Goal: Transaction & Acquisition: Purchase product/service

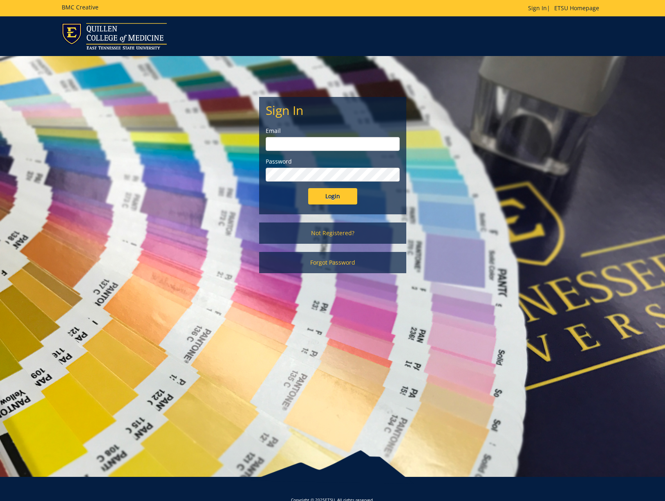
type input "warnerme@etsu.edu"
click at [314, 192] on input "Login" at bounding box center [332, 196] width 49 height 16
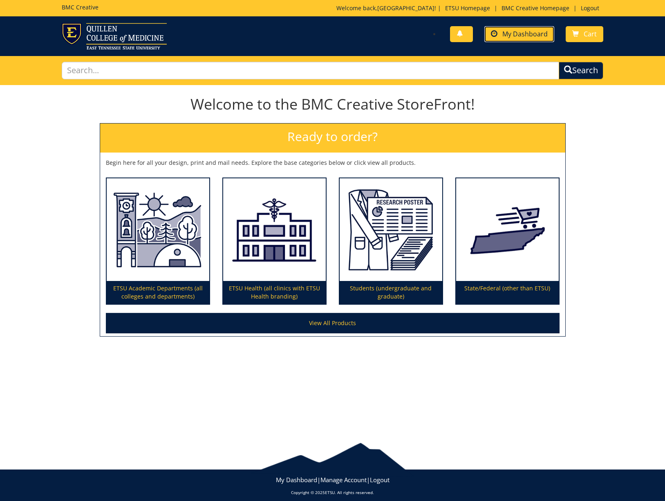
click at [516, 40] on link "My Dashboard" at bounding box center [520, 34] width 70 height 16
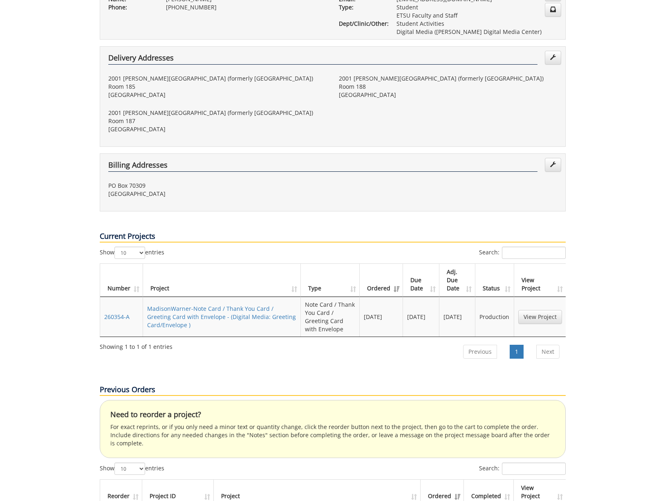
scroll to position [231, 0]
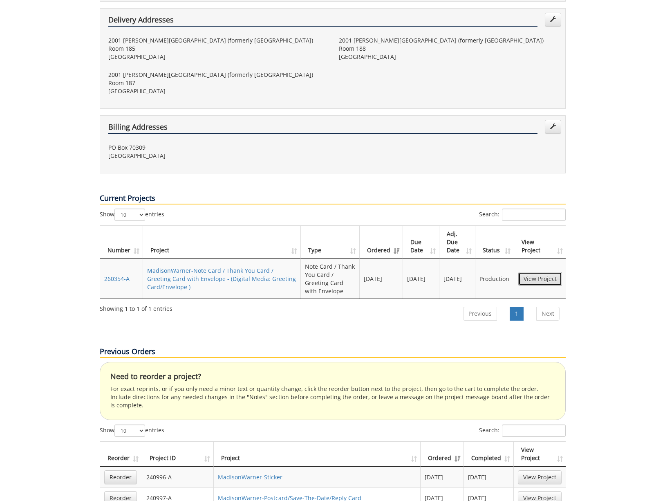
drag, startPoint x: 525, startPoint y: 255, endPoint x: 477, endPoint y: 251, distance: 47.7
click at [524, 272] on link "View Project" at bounding box center [541, 279] width 44 height 14
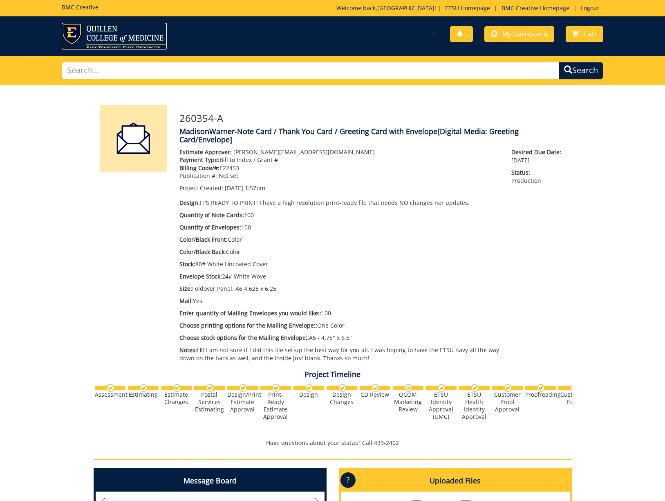
click at [113, 32] on img at bounding box center [114, 36] width 105 height 27
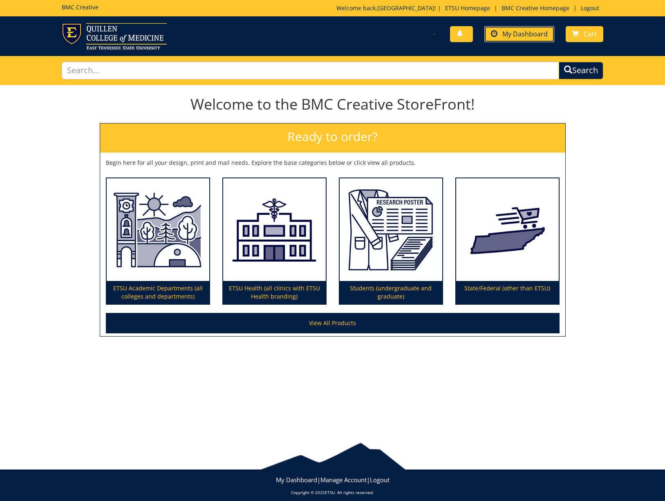
click at [497, 40] on link "My Dashboard" at bounding box center [520, 34] width 70 height 16
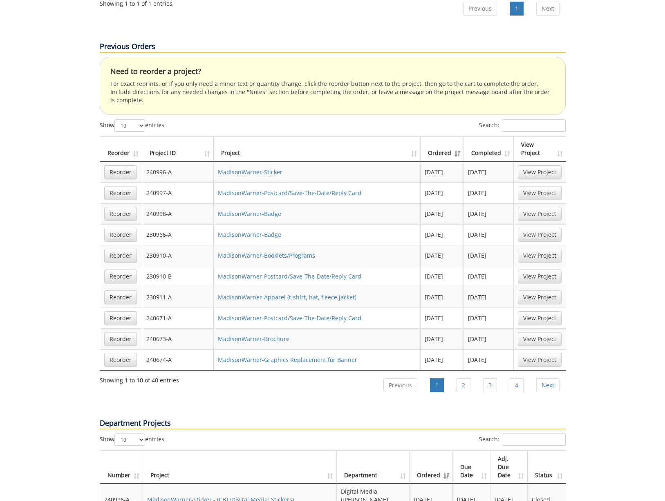
scroll to position [534, 0]
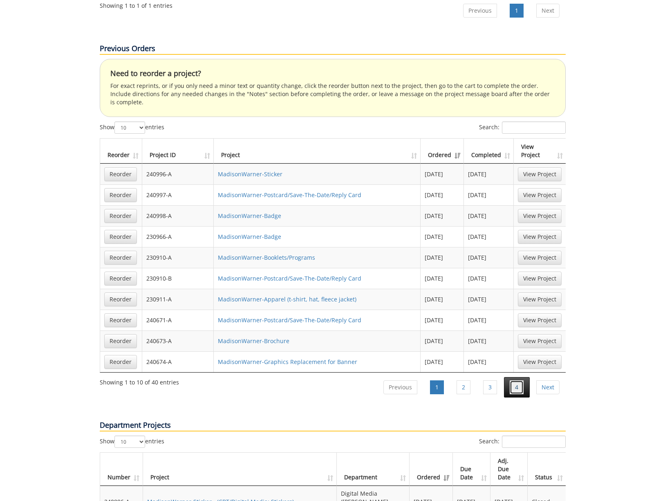
click at [517, 380] on link "4" at bounding box center [517, 387] width 14 height 14
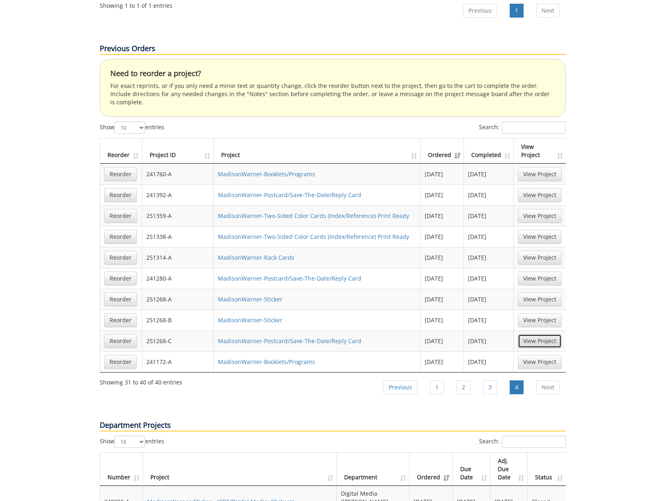
click at [526, 334] on link "View Project" at bounding box center [540, 341] width 44 height 14
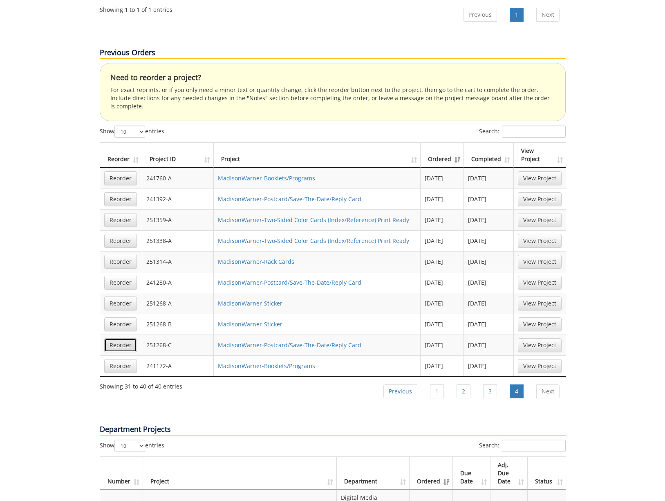
click at [112, 338] on link "Reorder" at bounding box center [120, 345] width 33 height 14
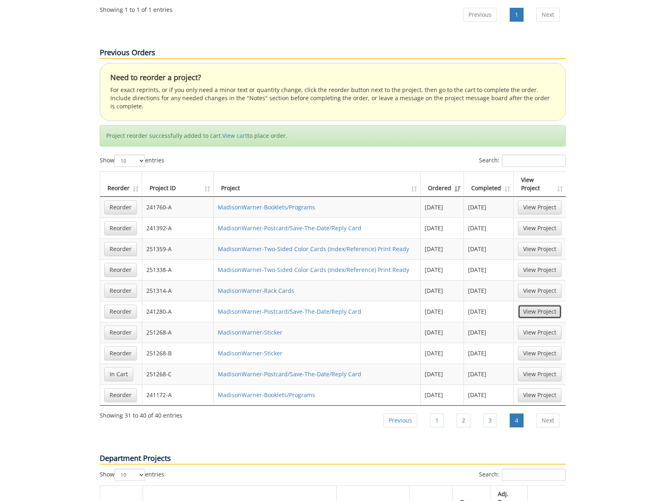
click at [535, 305] on link "View Project" at bounding box center [540, 312] width 44 height 14
click at [535, 263] on link "View Project" at bounding box center [540, 270] width 44 height 14
click at [120, 263] on link "Reorder" at bounding box center [120, 270] width 33 height 14
click at [234, 132] on link "View cart" at bounding box center [234, 136] width 25 height 8
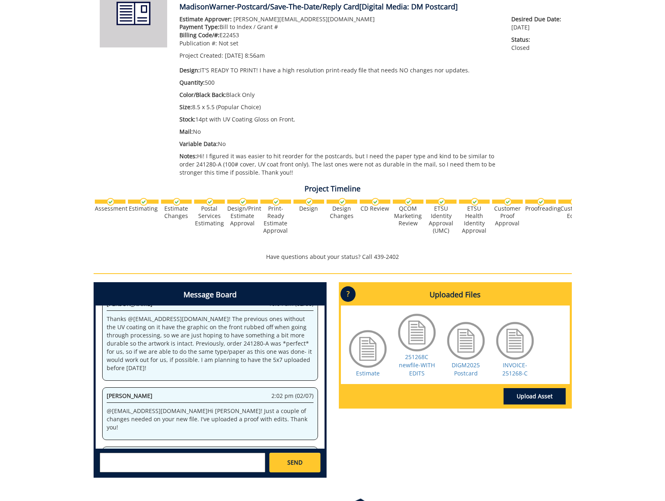
scroll to position [126, 0]
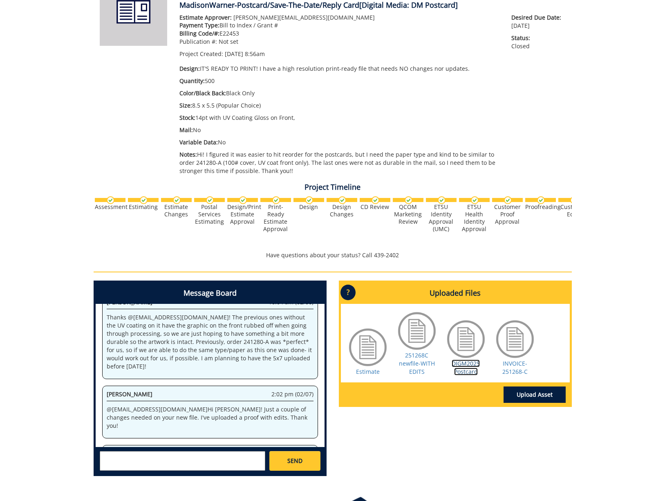
click at [466, 365] on link "DIGM2025 Postcard" at bounding box center [466, 368] width 28 height 16
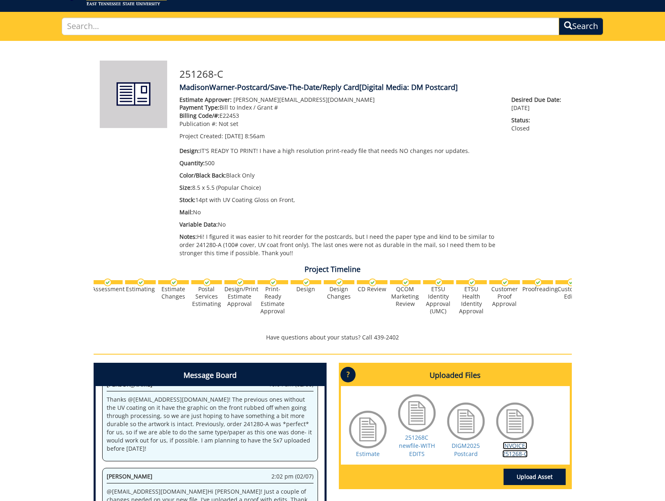
scroll to position [47, 0]
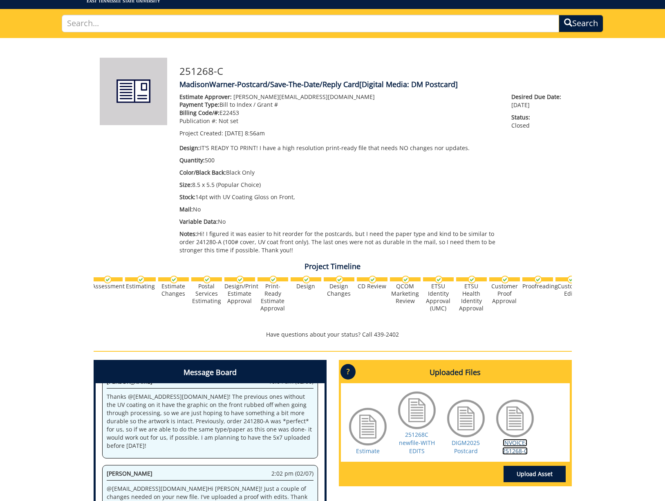
click at [523, 446] on link "INVOICE-251268-C" at bounding box center [515, 447] width 25 height 16
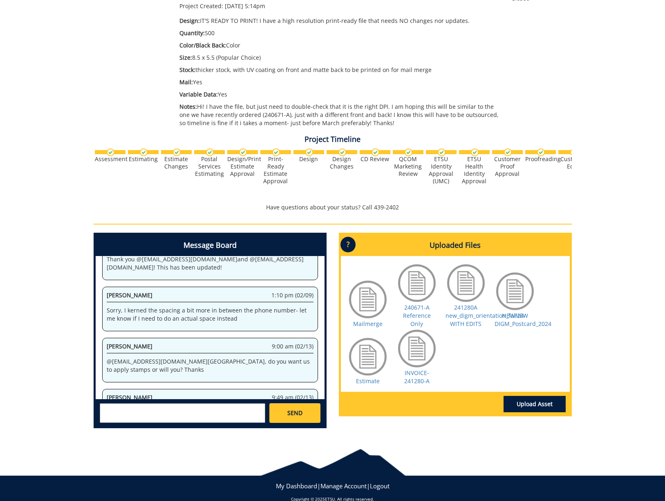
scroll to position [177, 0]
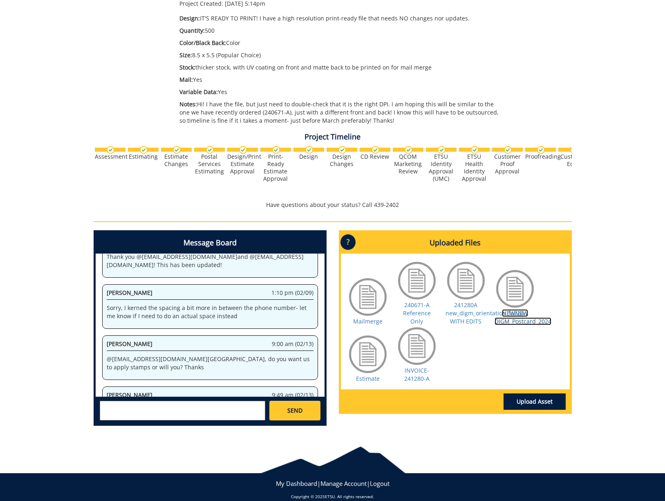
click at [529, 317] on link "NEWNEW DIGM_Postcard_2024" at bounding box center [523, 317] width 57 height 16
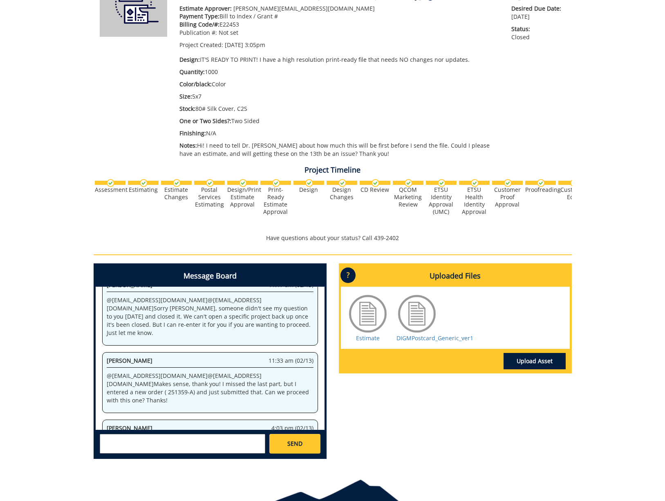
scroll to position [136, 0]
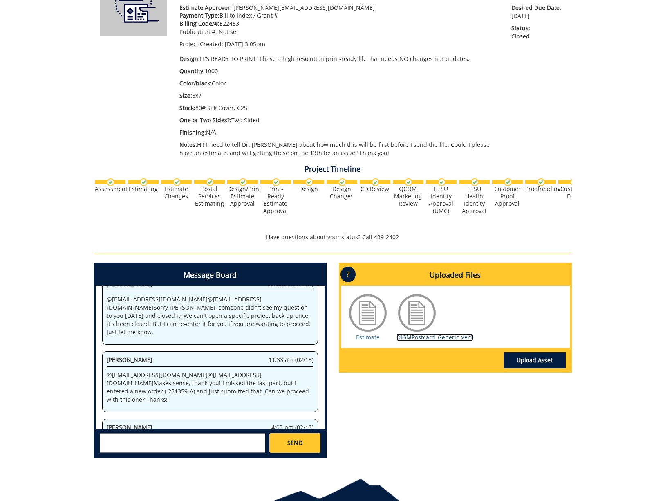
click at [458, 339] on link "DIGMPostcard_Generic_ver1" at bounding box center [435, 337] width 77 height 8
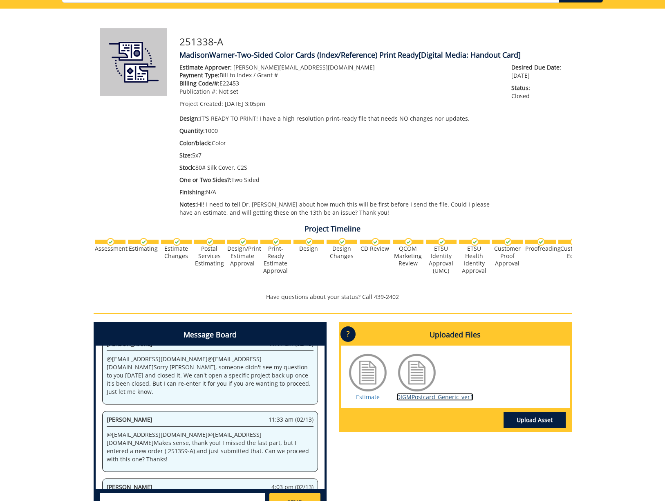
scroll to position [0, 0]
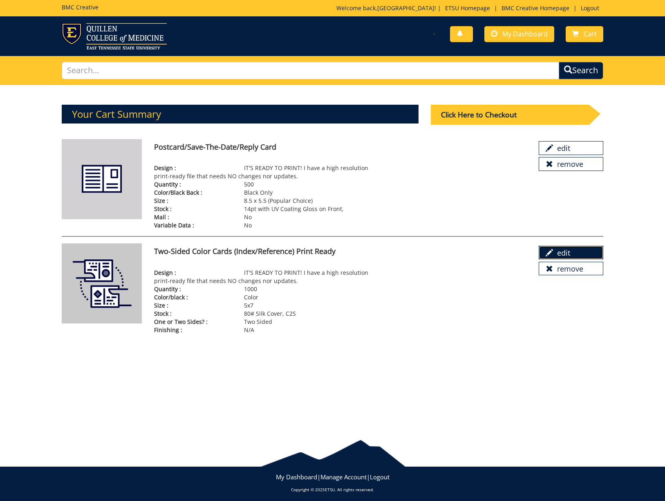
click at [577, 253] on link "edit" at bounding box center [571, 253] width 65 height 14
click at [582, 143] on link "edit" at bounding box center [571, 148] width 65 height 14
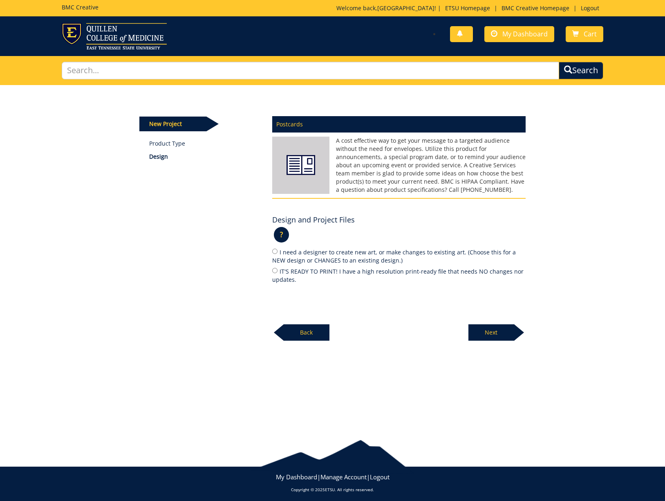
click at [345, 269] on label "IT'S READY TO PRINT! I have a high resolution print-ready file that needs NO ch…" at bounding box center [399, 275] width 254 height 17
click at [278, 269] on input "IT'S READY TO PRINT! I have a high resolution print-ready file that needs NO ch…" at bounding box center [274, 270] width 5 height 5
radio input "true"
click at [483, 329] on p "Next" at bounding box center [492, 332] width 46 height 16
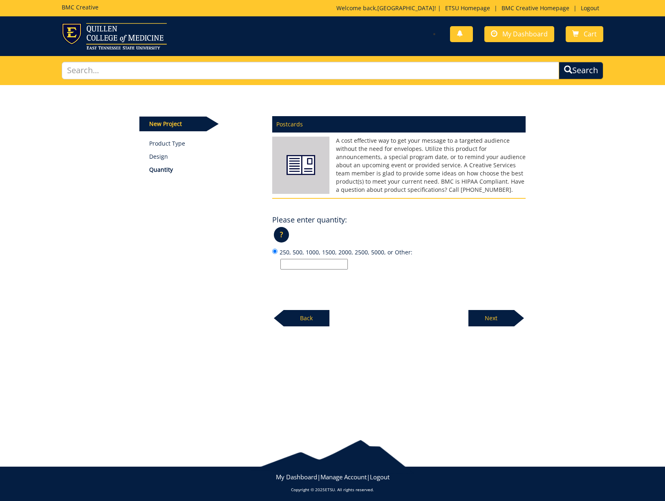
click at [318, 259] on input "250, 500, 1000, 1500, 2000, 2500, 5000, or Other:" at bounding box center [314, 264] width 67 height 11
type input "2000"
click at [506, 319] on p "Next" at bounding box center [492, 318] width 46 height 16
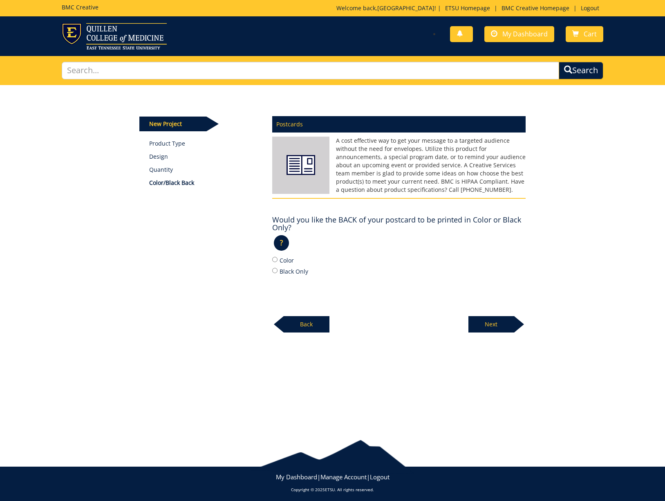
drag, startPoint x: 284, startPoint y: 261, endPoint x: 342, endPoint y: 276, distance: 60.0
click at [284, 261] on label "Color" at bounding box center [399, 260] width 254 height 9
click at [278, 261] on input "Color" at bounding box center [274, 259] width 5 height 5
radio input "true"
drag, startPoint x: 484, startPoint y: 318, endPoint x: 449, endPoint y: 313, distance: 36.0
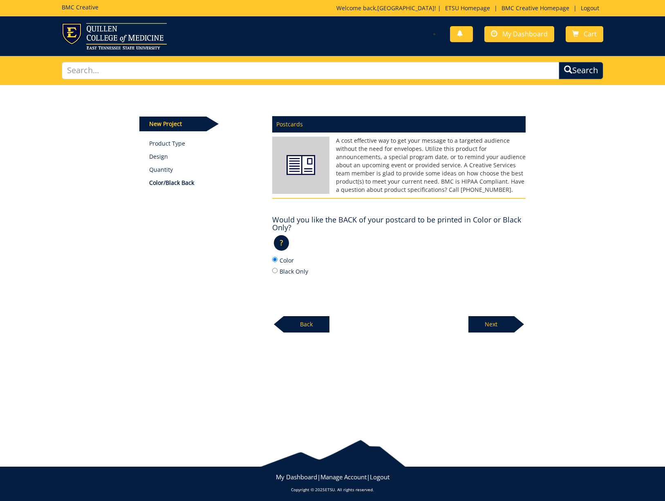
click at [484, 318] on p "Next" at bounding box center [492, 324] width 46 height 16
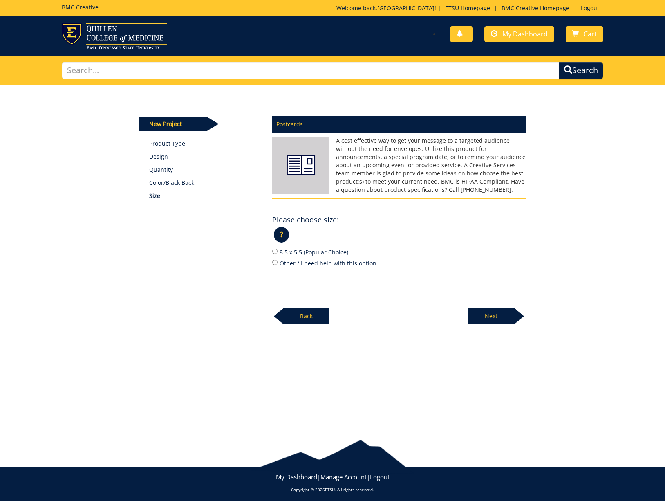
drag, startPoint x: 306, startPoint y: 254, endPoint x: 336, endPoint y: 267, distance: 32.6
click at [306, 254] on label "8.5 x 5.5 (Popular Choice)" at bounding box center [399, 251] width 254 height 9
click at [278, 254] on input "8.5 x 5.5 (Popular Choice)" at bounding box center [274, 251] width 5 height 5
radio input "true"
click at [500, 324] on div "New Project Product Type Design Quantity Color/Black Back Size Postcards Please…" at bounding box center [332, 255] width 665 height 341
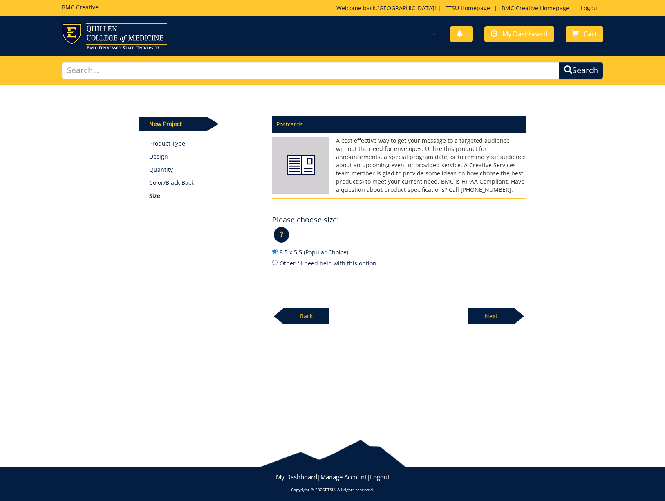
click at [497, 320] on p "Next" at bounding box center [492, 316] width 46 height 16
click at [318, 263] on label "Other / I need help with this option:" at bounding box center [399, 262] width 254 height 9
click at [278, 263] on input "Other / I need help with this option:" at bounding box center [274, 262] width 5 height 5
radio input "true"
click at [316, 281] on div "Postcards A cost effective way to get your message to a targeted audience witho…" at bounding box center [399, 224] width 266 height 227
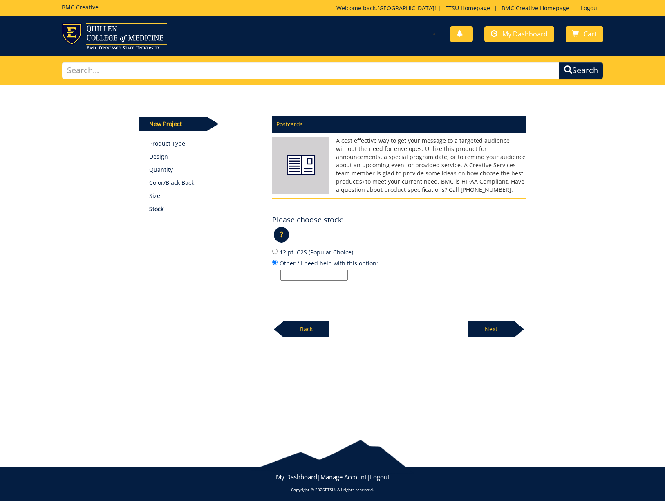
click at [317, 276] on input "Other / I need help with this option:" at bounding box center [314, 275] width 67 height 11
type input "14 pt with UV gloss coating on the front"
click at [485, 326] on p "Next" at bounding box center [492, 329] width 46 height 16
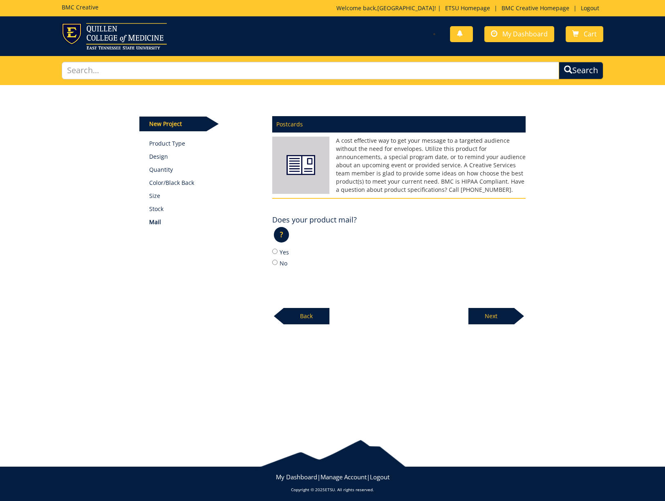
drag, startPoint x: 282, startPoint y: 262, endPoint x: 379, endPoint y: 281, distance: 98.3
click at [282, 263] on label "No" at bounding box center [399, 262] width 254 height 9
click at [278, 263] on input "No" at bounding box center [274, 262] width 5 height 5
radio input "true"
drag, startPoint x: 283, startPoint y: 254, endPoint x: 303, endPoint y: 259, distance: 21.1
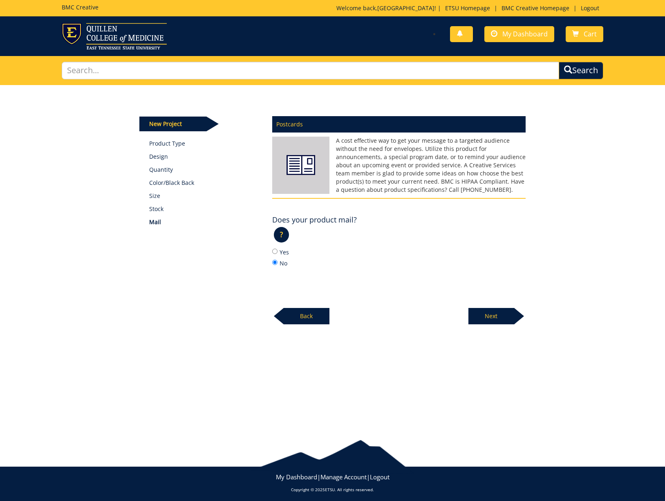
click at [283, 254] on label "Yes" at bounding box center [399, 251] width 254 height 9
click at [278, 254] on input "Yes" at bounding box center [274, 251] width 5 height 5
radio input "true"
click at [472, 313] on p "Next" at bounding box center [492, 316] width 46 height 16
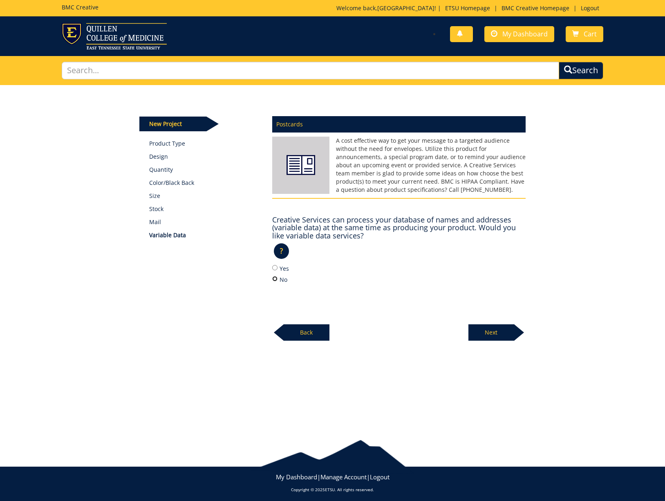
drag, startPoint x: 274, startPoint y: 276, endPoint x: 287, endPoint y: 280, distance: 13.5
click at [274, 276] on input "No" at bounding box center [274, 278] width 5 height 5
radio input "true"
click at [477, 327] on p "Next" at bounding box center [492, 332] width 46 height 16
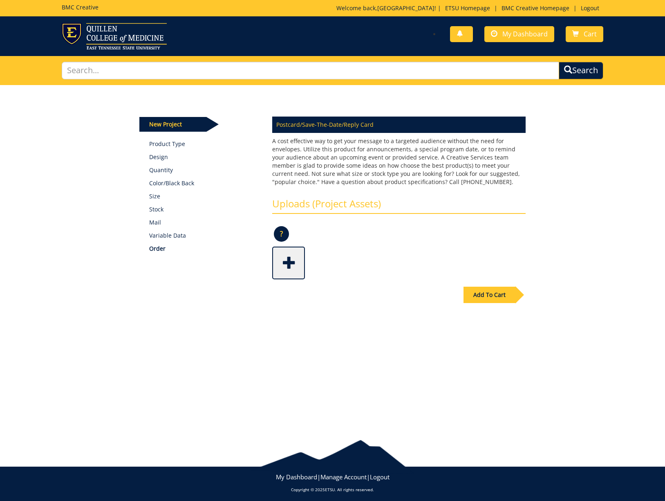
click at [283, 258] on span at bounding box center [289, 262] width 33 height 29
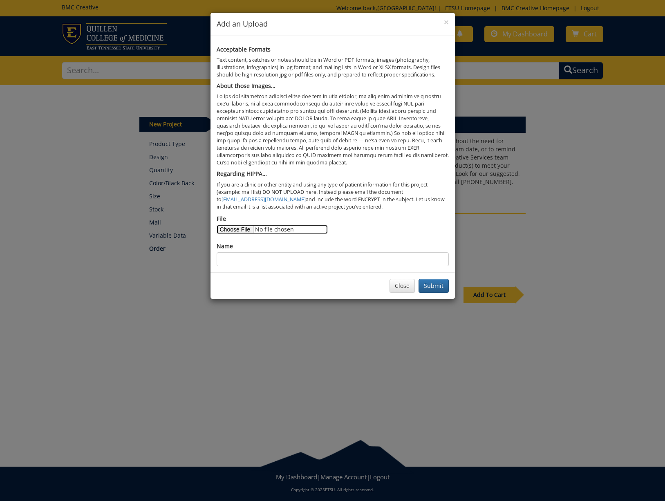
click at [233, 227] on input "File" at bounding box center [272, 229] width 111 height 9
type input "C:\fakepath\digm2025 postcard-67a65ed44baff3.25585864.pdf"
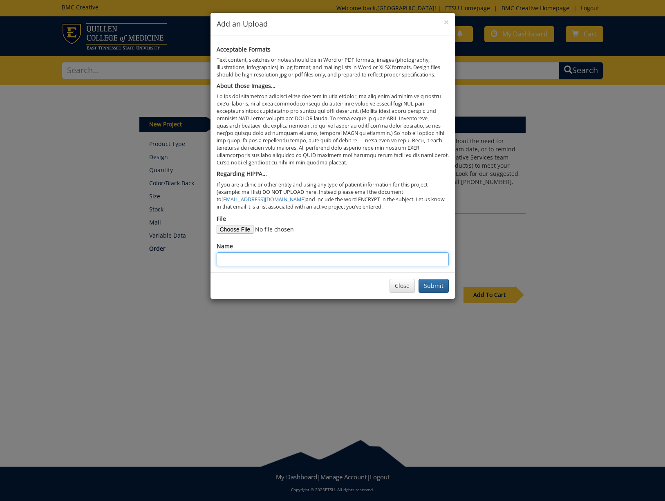
click at [324, 261] on input "Name" at bounding box center [333, 259] width 232 height 14
drag, startPoint x: 305, startPoint y: 263, endPoint x: 300, endPoint y: 263, distance: 5.0
click at [303, 263] on input "25 D" at bounding box center [333, 259] width 232 height 14
type input "25 DIGM postcard"
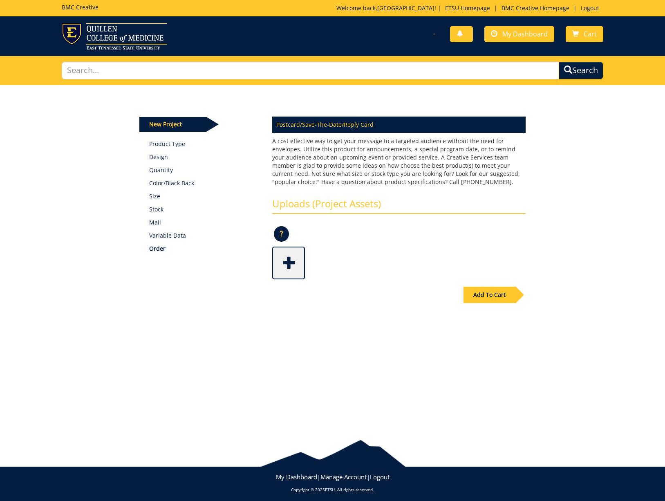
click at [507, 296] on div "Add To Cart" at bounding box center [490, 295] width 52 height 16
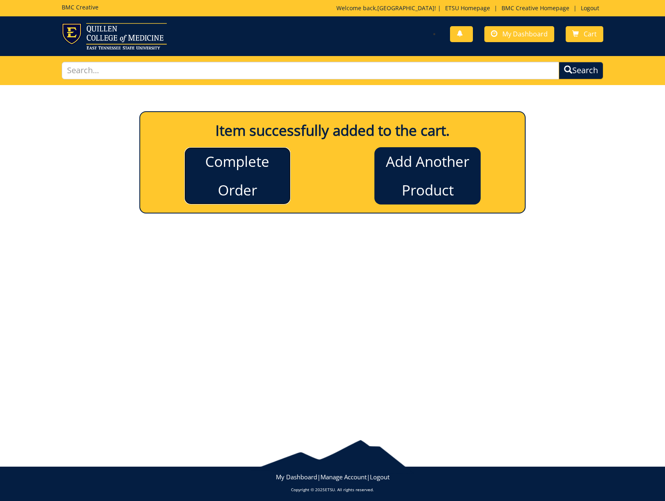
drag, startPoint x: 228, startPoint y: 176, endPoint x: 298, endPoint y: 187, distance: 70.3
click at [228, 176] on link "Complete Order" at bounding box center [237, 175] width 106 height 57
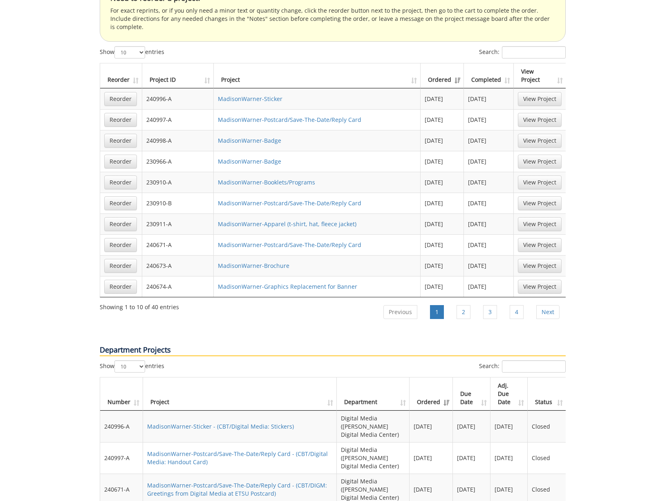
scroll to position [567, 0]
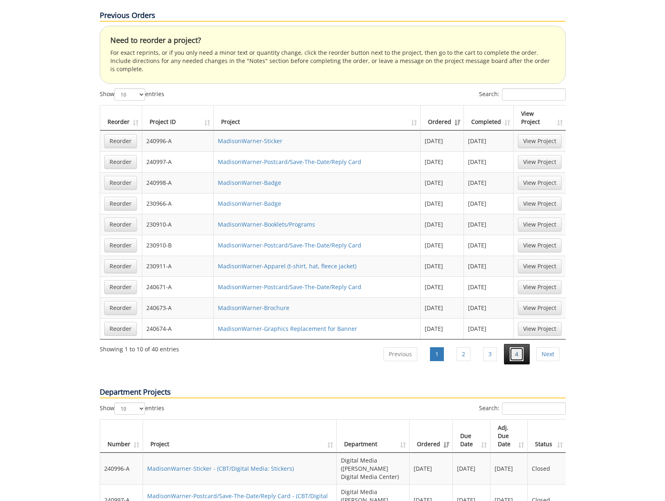
click at [520, 347] on link "4" at bounding box center [517, 354] width 14 height 14
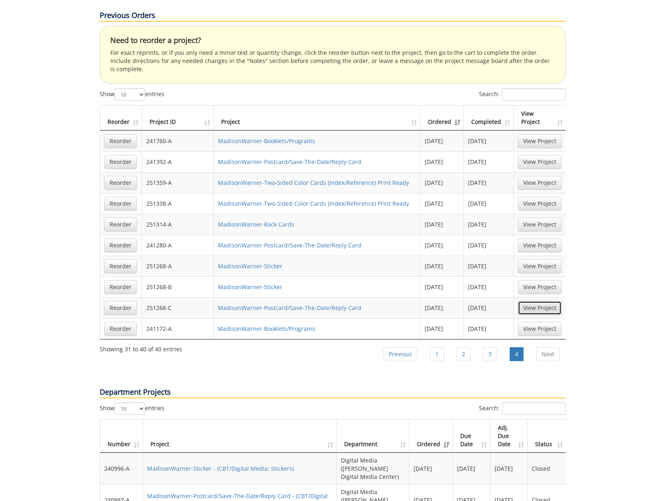
click at [552, 301] on link "View Project" at bounding box center [540, 308] width 44 height 14
click at [546, 176] on link "View Project" at bounding box center [540, 183] width 44 height 14
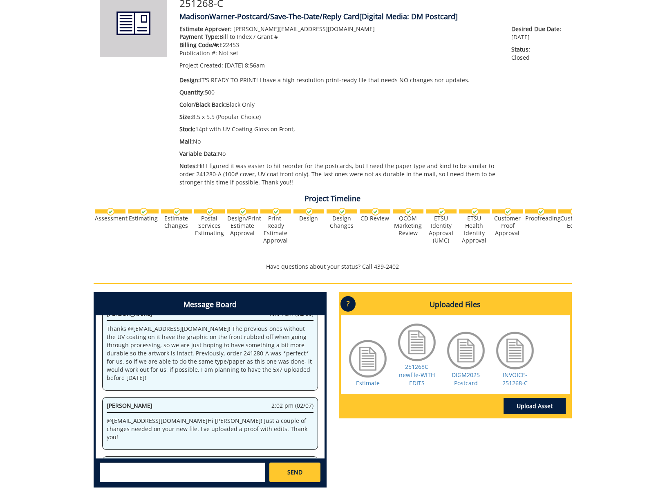
scroll to position [130, 0]
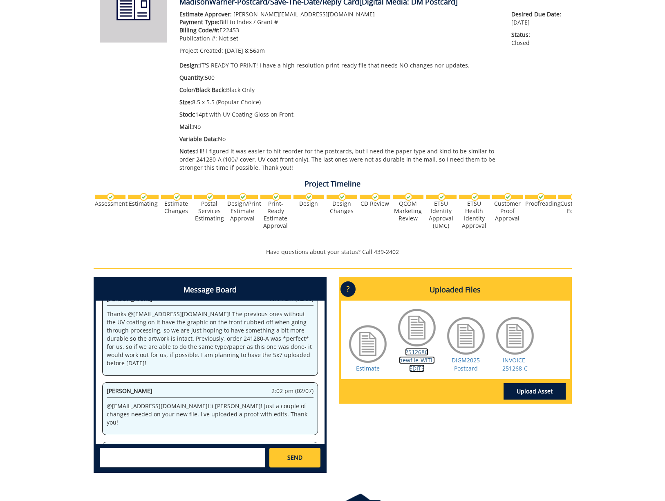
click at [413, 353] on link "251268C newfile-WITH EDITS" at bounding box center [417, 360] width 36 height 24
click at [464, 358] on link "DIGM2025 Postcard" at bounding box center [466, 364] width 28 height 16
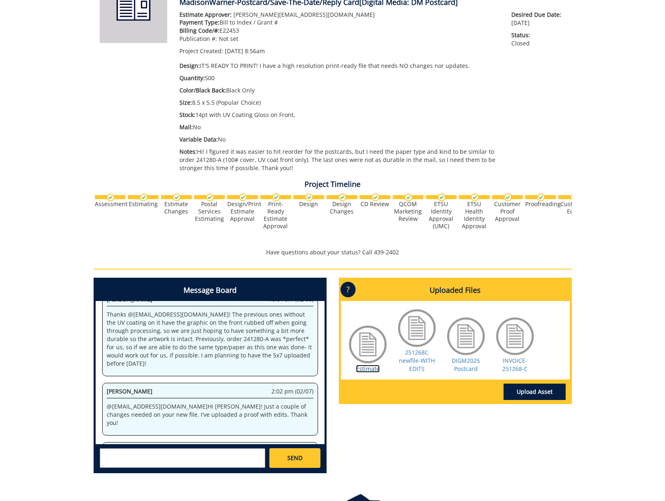
click at [371, 368] on link "Estimate" at bounding box center [368, 369] width 24 height 8
click at [520, 360] on link "INVOICE-251268-C" at bounding box center [515, 365] width 25 height 16
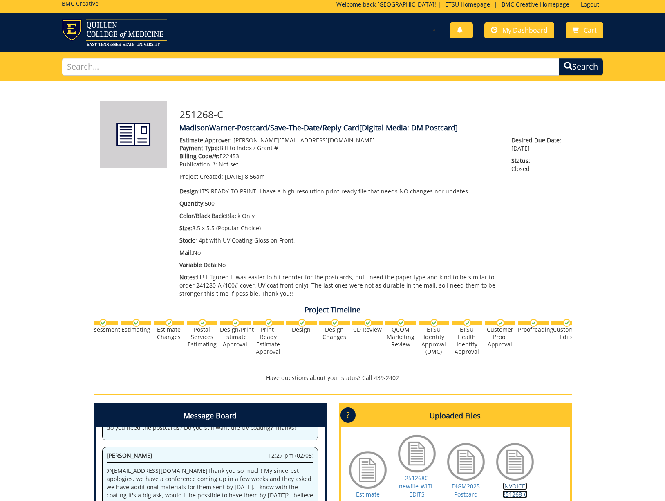
scroll to position [0, 0]
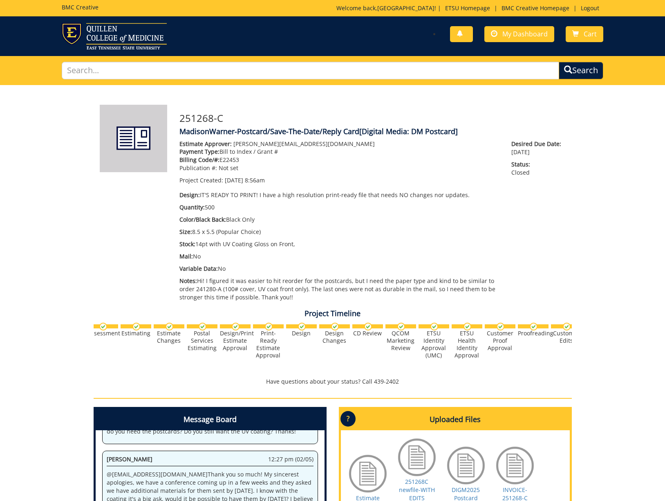
click at [207, 115] on h3 "251268-C" at bounding box center [373, 118] width 386 height 11
click at [207, 114] on h3 "251268-C" at bounding box center [373, 118] width 386 height 11
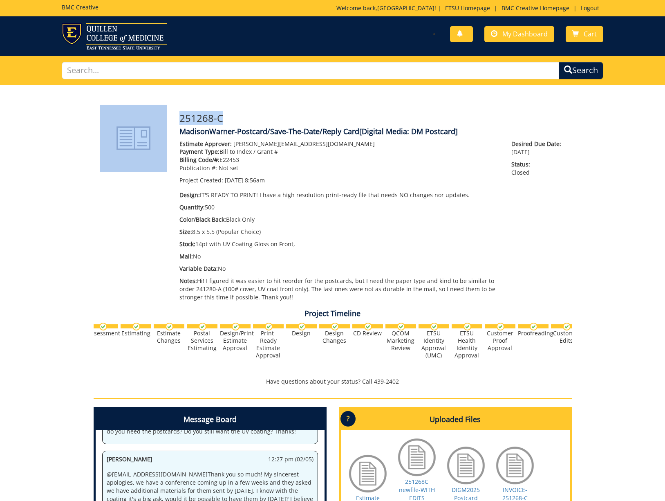
drag, startPoint x: 192, startPoint y: 115, endPoint x: 162, endPoint y: 114, distance: 30.3
click at [159, 114] on div "251268-C MadisonWarner-Postcard/Save-The-Date/Reply Card [Digital Media: DM Pos…" at bounding box center [333, 357] width 479 height 505
copy div "251268-C"
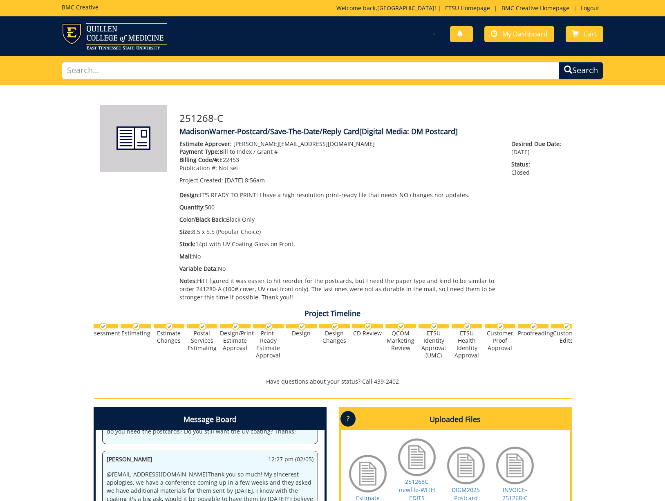
click at [389, 148] on p "Payment Type: Bill to Index / Grant #" at bounding box center [340, 152] width 320 height 8
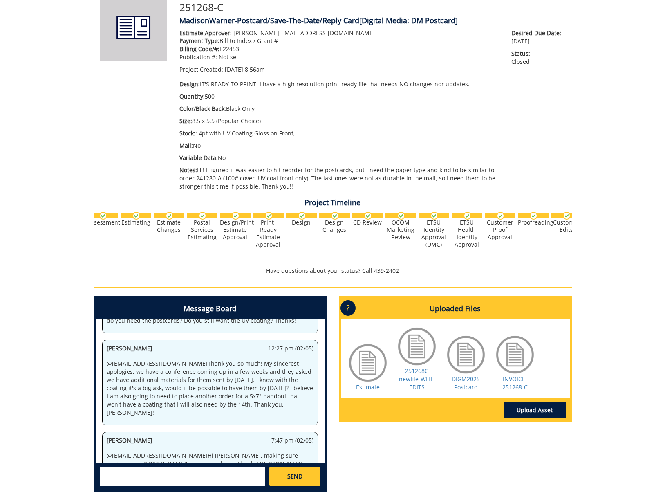
scroll to position [112, 0]
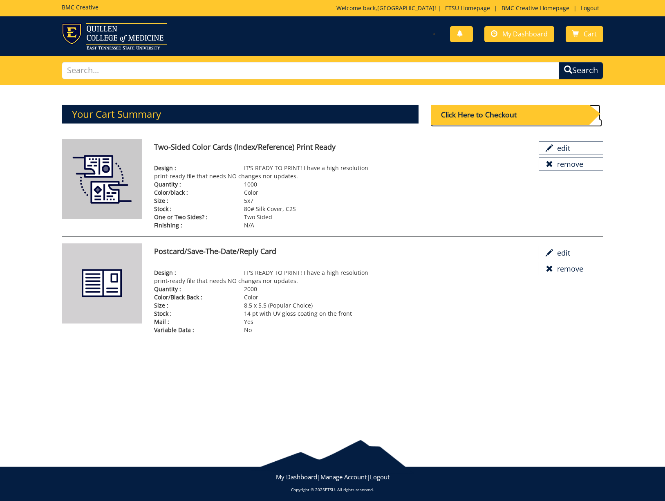
click at [480, 115] on div "Click Here to Checkout" at bounding box center [510, 115] width 158 height 20
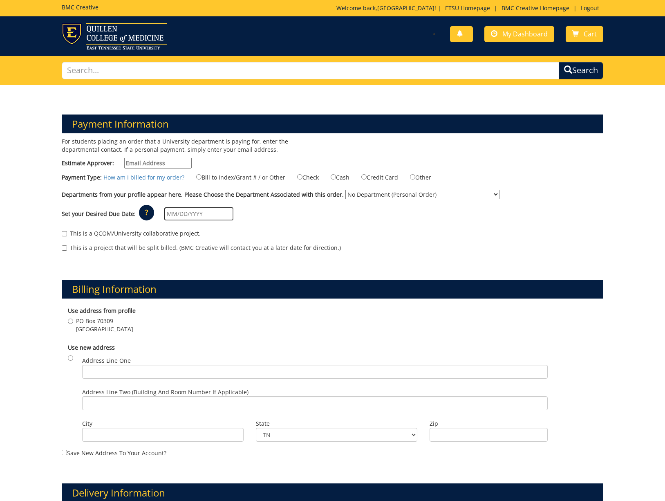
click at [137, 163] on input "Estimate Approver:" at bounding box center [157, 163] width 67 height 11
type input "[PERSON_NAME][EMAIL_ADDRESS][DOMAIN_NAME]"
click at [240, 180] on label "Bill to Index/Grant # / or Other" at bounding box center [235, 177] width 99 height 9
click at [202, 180] on input "Bill to Index/Grant # / or Other" at bounding box center [198, 176] width 5 height 5
radio input "true"
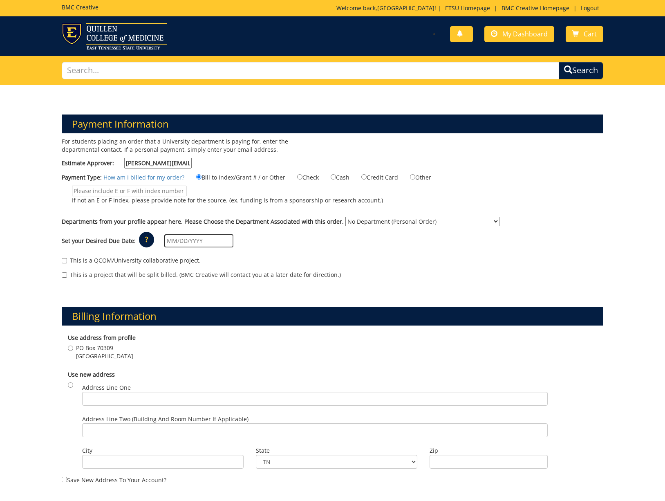
click at [159, 193] on input "If not an E or F index, please provide note for the source. (ex. funding is fro…" at bounding box center [129, 191] width 115 height 11
type input "E22453"
click at [382, 222] on select "No Department (Personal Order) Student Activities Digital Media ([PERSON_NAME] …" at bounding box center [423, 221] width 154 height 9
select select "261"
click at [346, 217] on select "No Department (Personal Order) Student Activities Digital Media ([PERSON_NAME] …" at bounding box center [423, 221] width 154 height 9
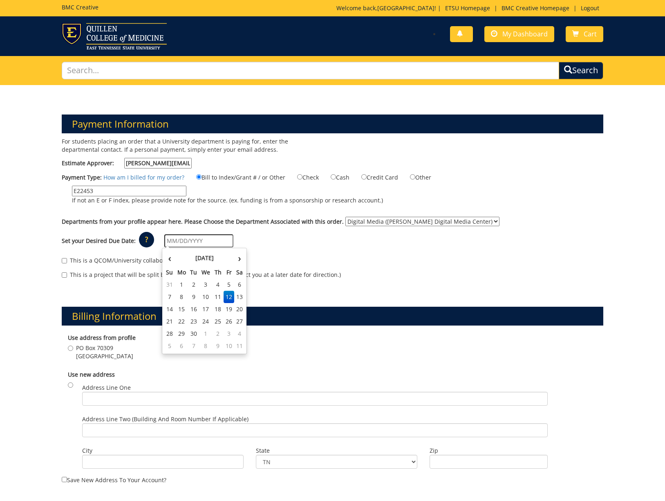
click at [186, 239] on input "text" at bounding box center [198, 240] width 69 height 13
click at [229, 310] on td "19" at bounding box center [229, 309] width 11 height 12
type input "[DATE]"
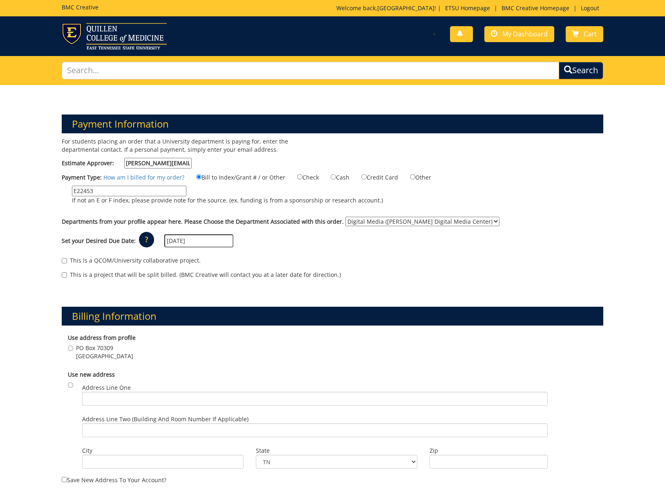
click at [250, 281] on div "This is a project that will be split billed. (BMC Creative will contact you at …" at bounding box center [333, 277] width 542 height 12
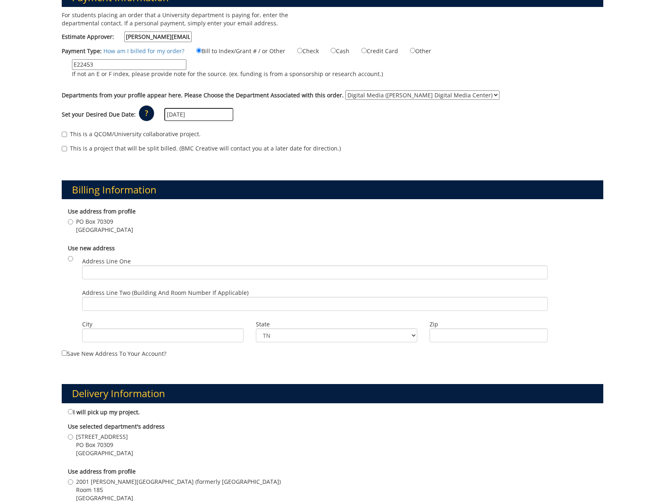
scroll to position [128, 0]
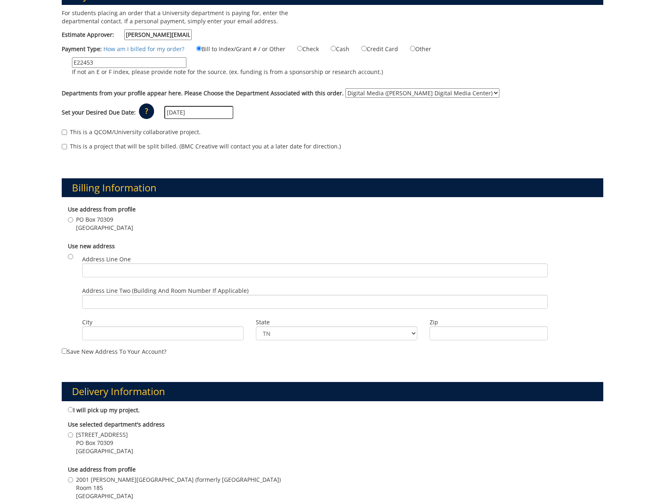
drag, startPoint x: 85, startPoint y: 220, endPoint x: 110, endPoint y: 235, distance: 29.0
click at [85, 220] on span "PO Box 70309" at bounding box center [104, 220] width 57 height 8
click at [73, 220] on input "[STREET_ADDRESS]" at bounding box center [70, 219] width 5 height 5
radio input "true"
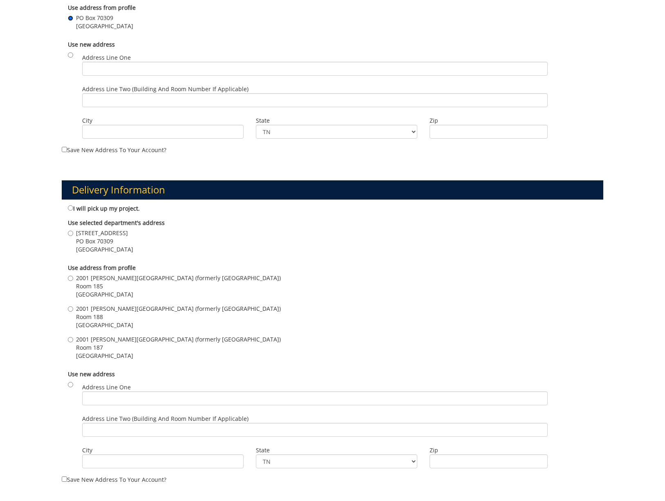
scroll to position [327, 0]
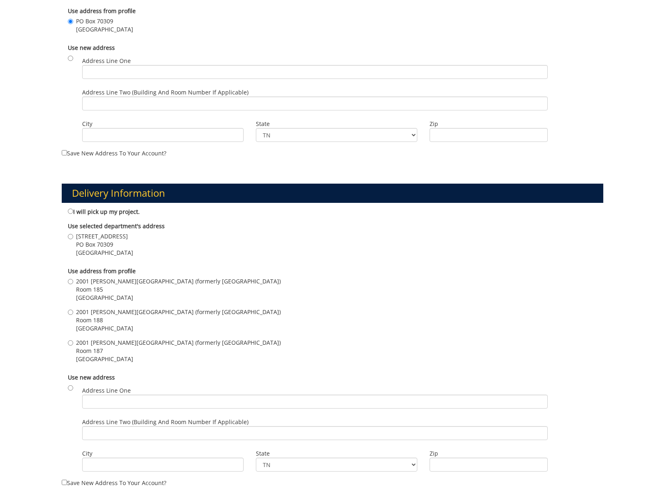
drag, startPoint x: 86, startPoint y: 344, endPoint x: 174, endPoint y: 353, distance: 88.8
click at [86, 344] on span "2001 [PERSON_NAME][GEOGRAPHIC_DATA] (formerly [GEOGRAPHIC_DATA])" at bounding box center [178, 343] width 205 height 8
click at [73, 344] on input "[STREET_ADDRESS][PERSON_NAME] (formerly [GEOGRAPHIC_DATA]) Room [STREET_ADDRESS]" at bounding box center [70, 342] width 5 height 5
radio input "true"
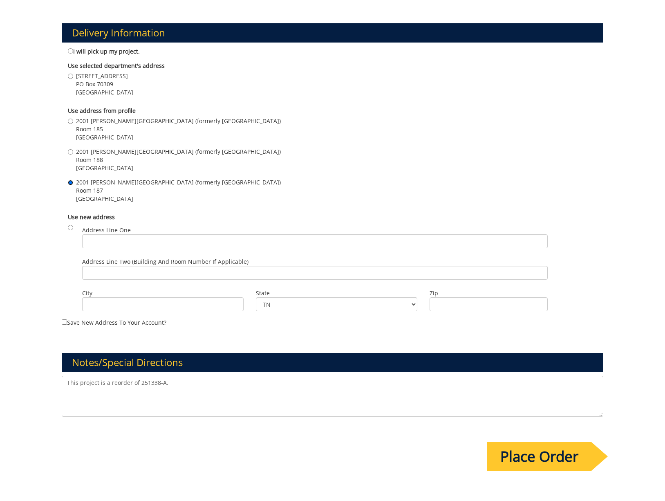
scroll to position [566, 0]
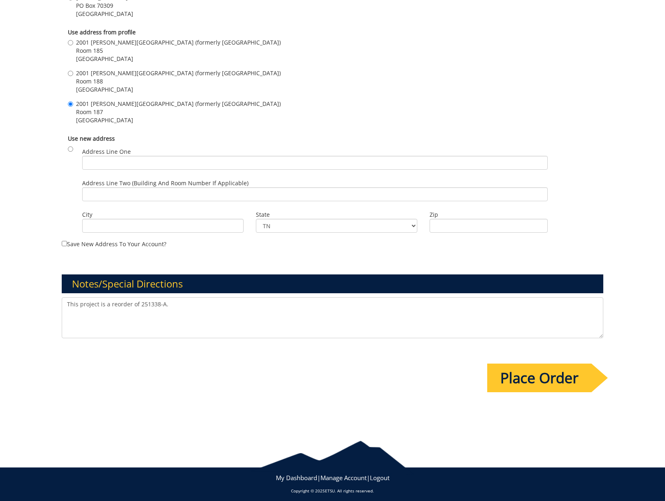
click at [210, 306] on textarea "This project is a reorder of 251338-A." at bounding box center [333, 317] width 542 height 41
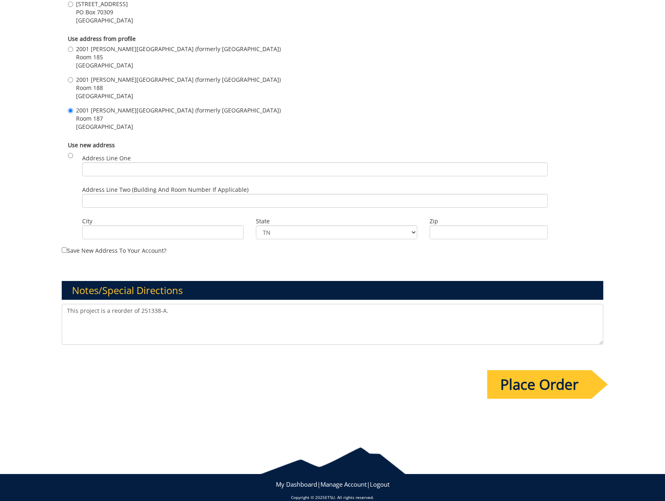
scroll to position [559, 0]
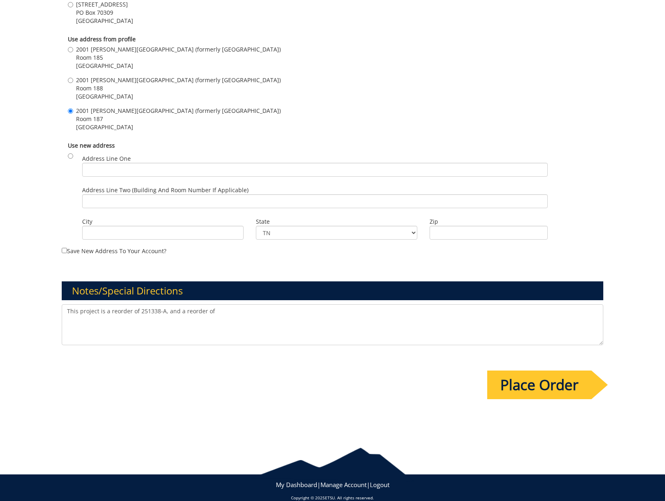
paste textarea "251268-C"
click at [329, 313] on textarea "This project is a reorder of 251338-A." at bounding box center [333, 324] width 542 height 41
click at [382, 313] on textarea "This project is a reorder of 251338-A." at bounding box center [333, 324] width 542 height 41
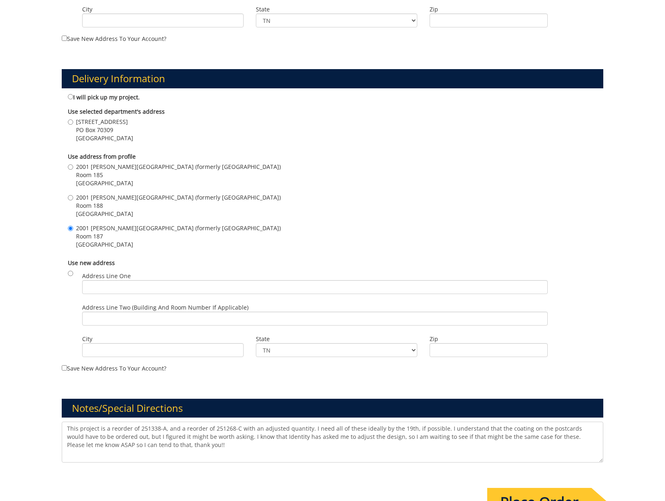
scroll to position [571, 0]
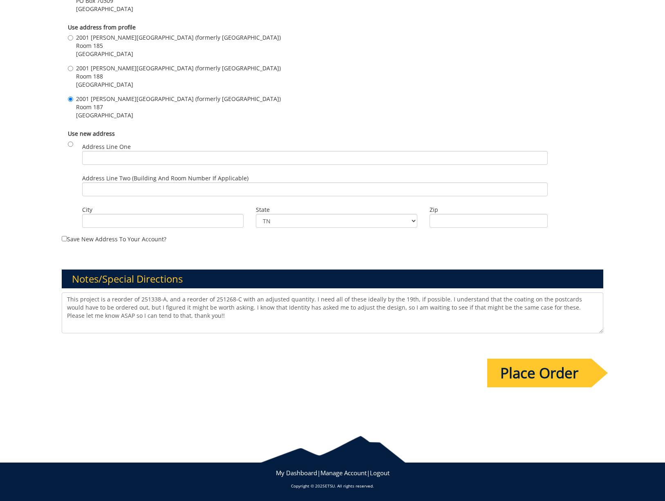
type textarea "This project is a reorder of 251338-A, and a reorder of 251268-C with an adjust…"
click at [525, 379] on input "Place Order" at bounding box center [540, 373] width 104 height 29
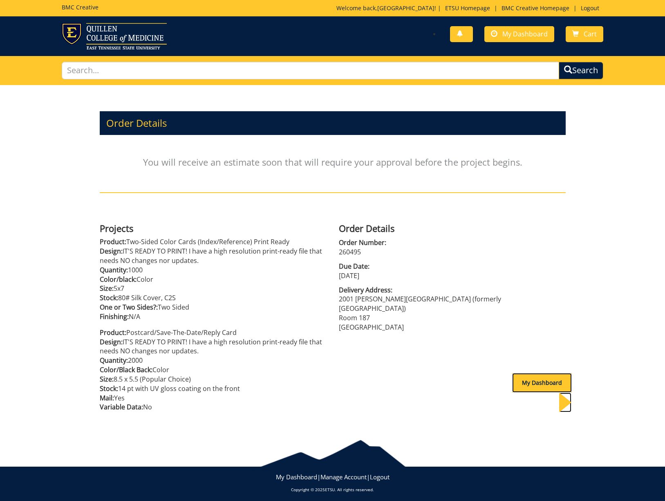
drag, startPoint x: 515, startPoint y: 367, endPoint x: 405, endPoint y: 364, distance: 110.1
click at [515, 373] on div "My Dashboard" at bounding box center [542, 383] width 60 height 20
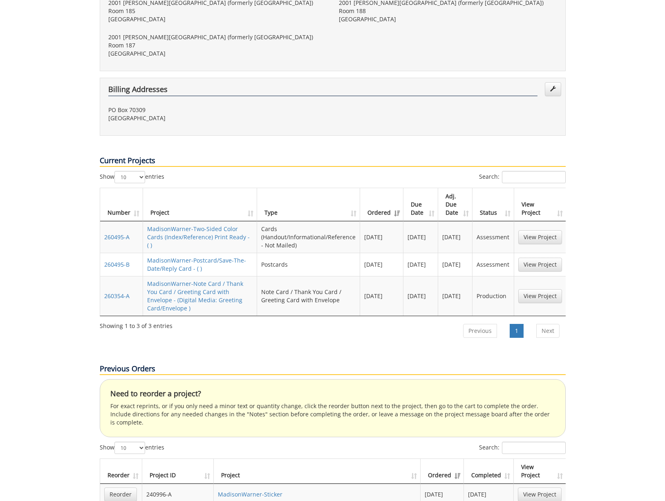
scroll to position [286, 0]
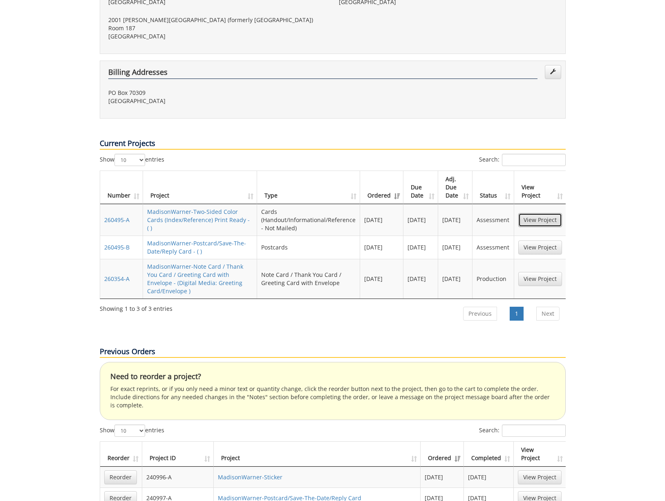
drag, startPoint x: 546, startPoint y: 195, endPoint x: 489, endPoint y: 191, distance: 57.5
click at [546, 213] on link "View Project" at bounding box center [541, 220] width 44 height 14
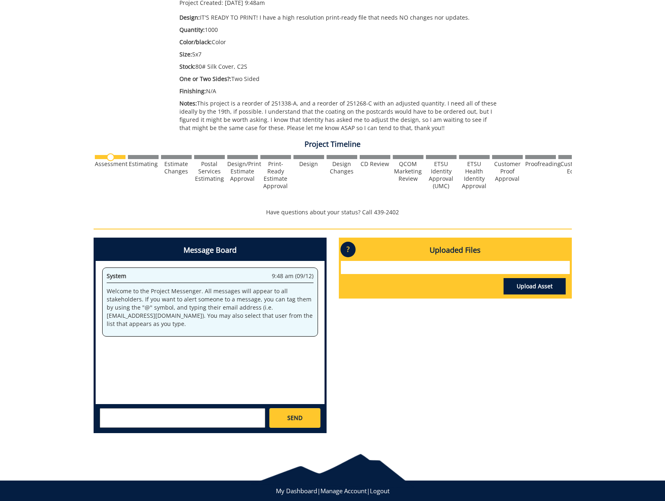
scroll to position [195, 0]
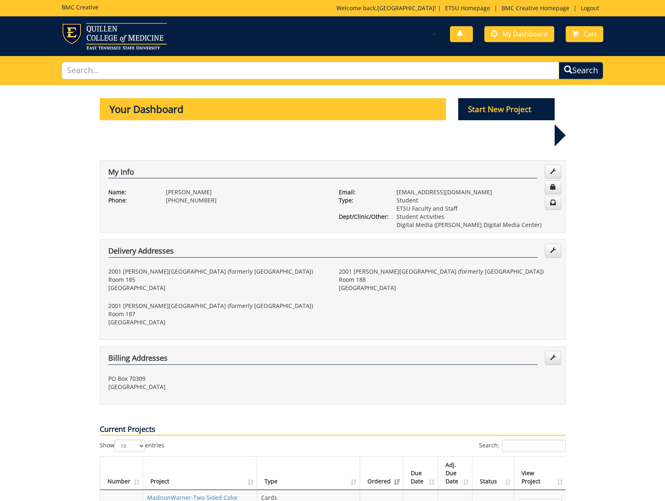
scroll to position [286, 0]
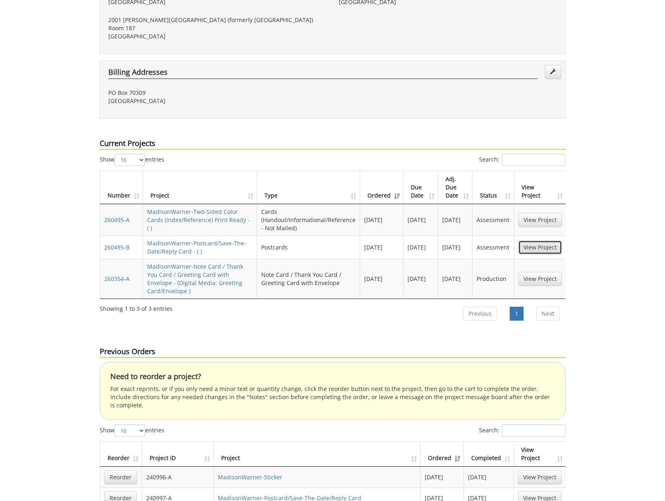
click at [533, 240] on link "View Project" at bounding box center [541, 247] width 44 height 14
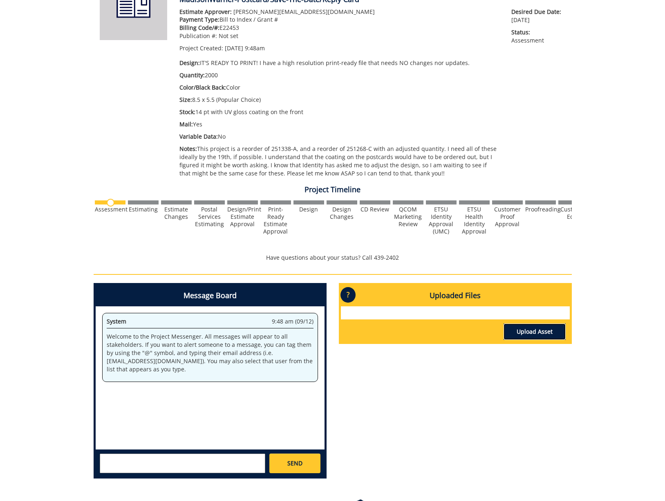
click at [547, 330] on link "Upload Asset" at bounding box center [535, 332] width 62 height 16
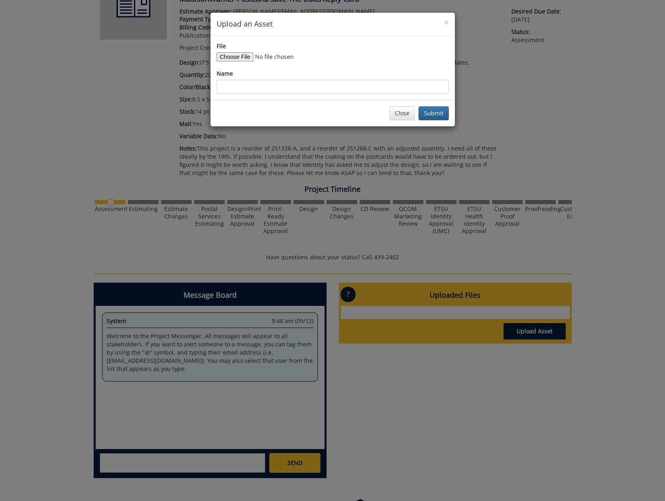
drag, startPoint x: 244, startPoint y: 63, endPoint x: 241, endPoint y: 58, distance: 5.5
click at [244, 63] on div "File Name" at bounding box center [333, 68] width 232 height 52
click at [241, 58] on input "File" at bounding box center [272, 56] width 111 height 9
type input "C:\fakepath\digm2025 postcard-67a65ed44baff3.25585864.pdf"
click at [275, 86] on input "Name" at bounding box center [333, 87] width 232 height 14
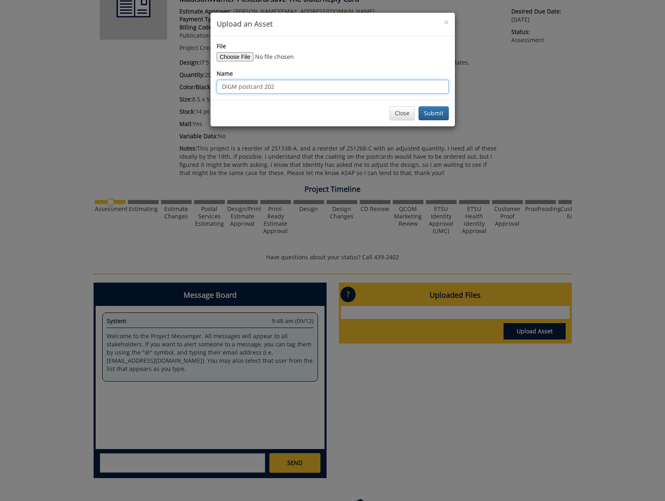
type input "DIGM postcard 2025"
click at [419, 106] on button "Submit" at bounding box center [434, 113] width 30 height 14
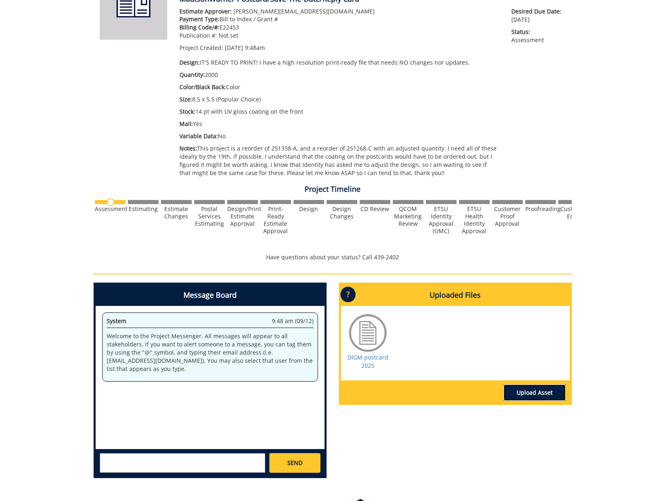
scroll to position [0, 0]
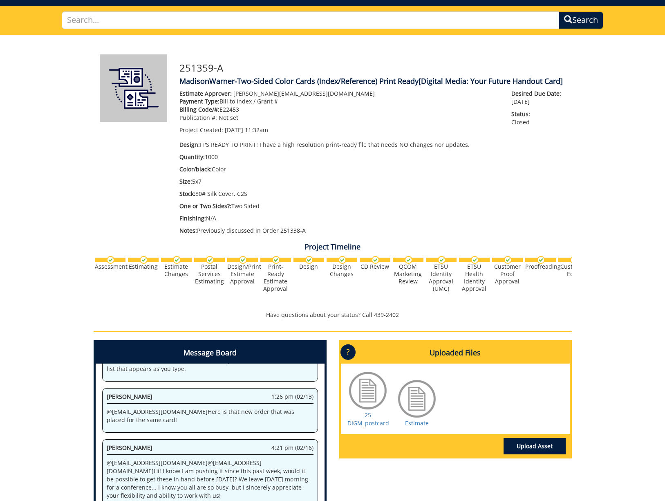
scroll to position [79, 0]
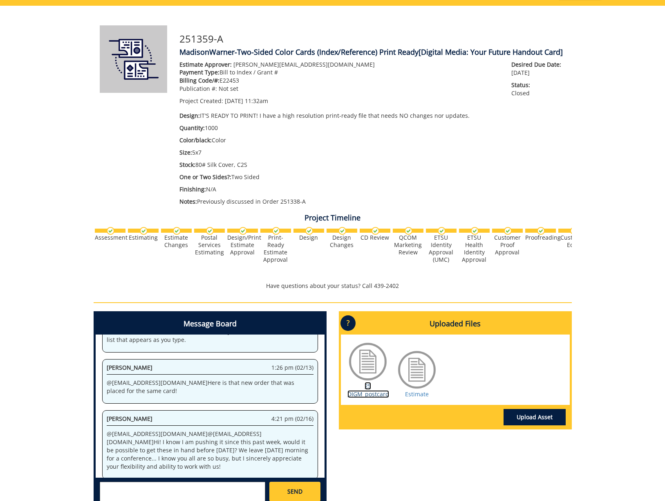
click at [369, 387] on link "25 DIGM_postcard" at bounding box center [369, 390] width 42 height 16
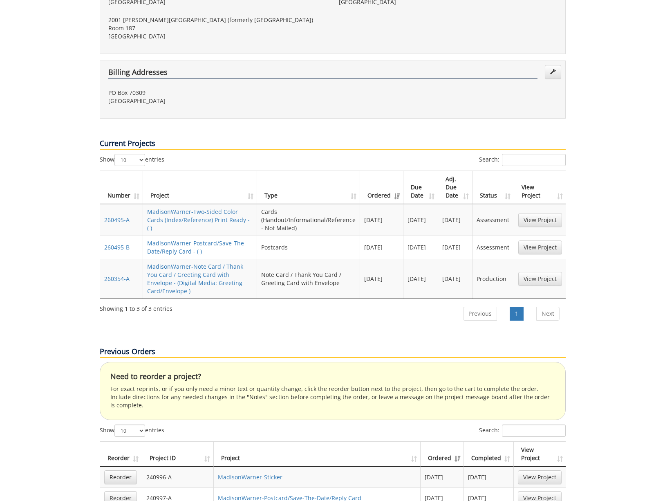
scroll to position [285, 0]
click at [538, 213] on link "View Project" at bounding box center [541, 220] width 44 height 14
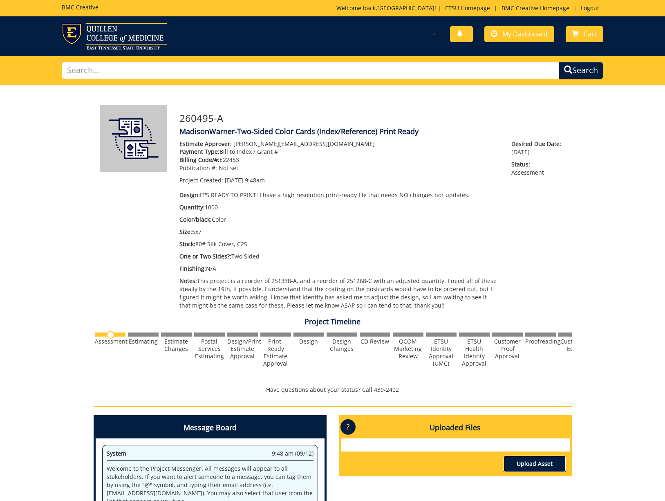
click at [522, 461] on link "Upload Asset" at bounding box center [535, 464] width 62 height 16
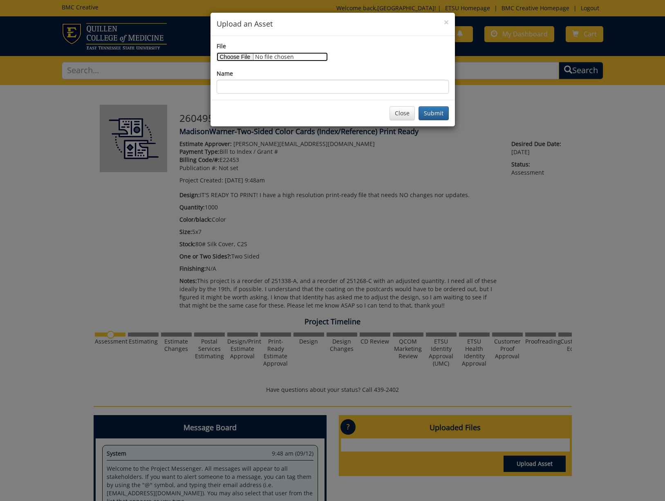
click at [239, 54] on input "File" at bounding box center [272, 56] width 111 height 9
type input "C:\fakepath\25 digm_postcard-67ae1e53af1951.33852758.pdf"
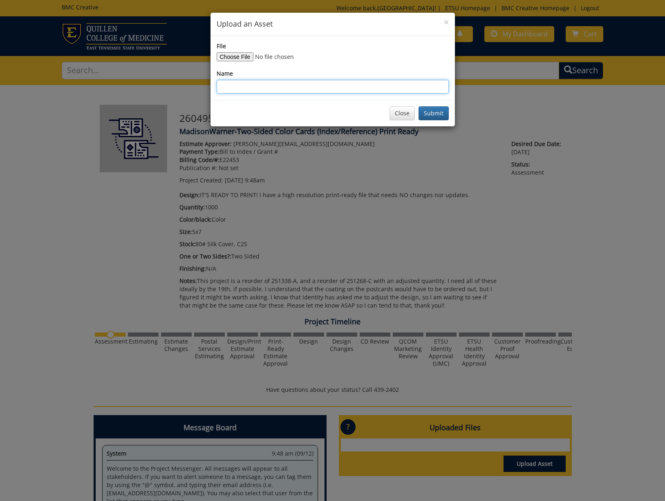
click at [273, 85] on input "Name" at bounding box center [333, 87] width 232 height 14
type input "2"
click at [265, 88] on input "DIGM Handout_2025" at bounding box center [333, 87] width 232 height 14
type input "DIGM Handout 2025"
drag, startPoint x: 426, startPoint y: 115, endPoint x: 415, endPoint y: 207, distance: 93.1
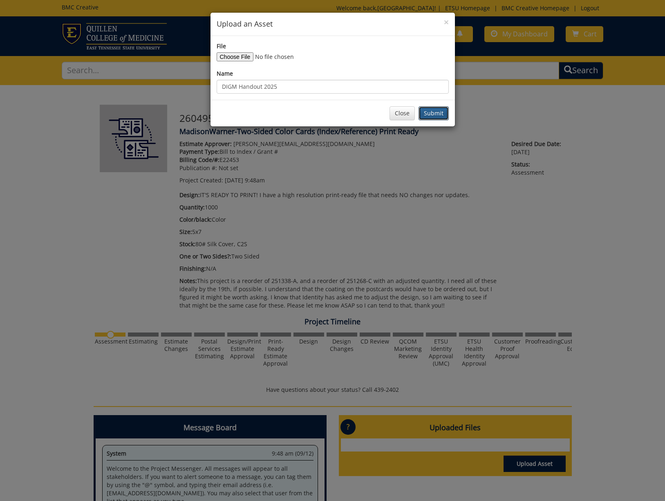
click at [426, 114] on button "Submit" at bounding box center [434, 113] width 30 height 14
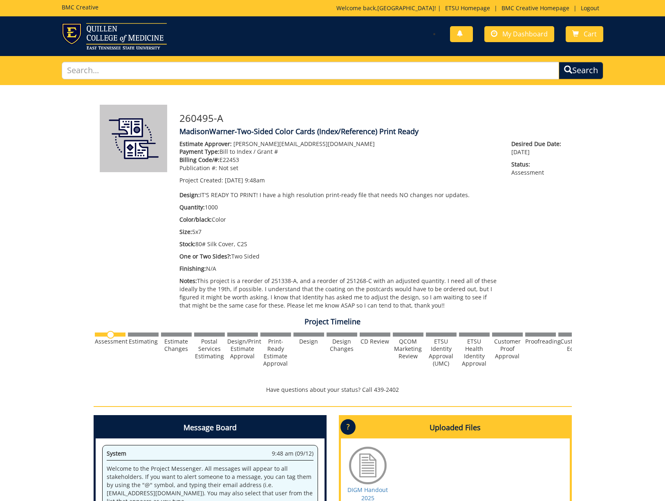
scroll to position [195, 0]
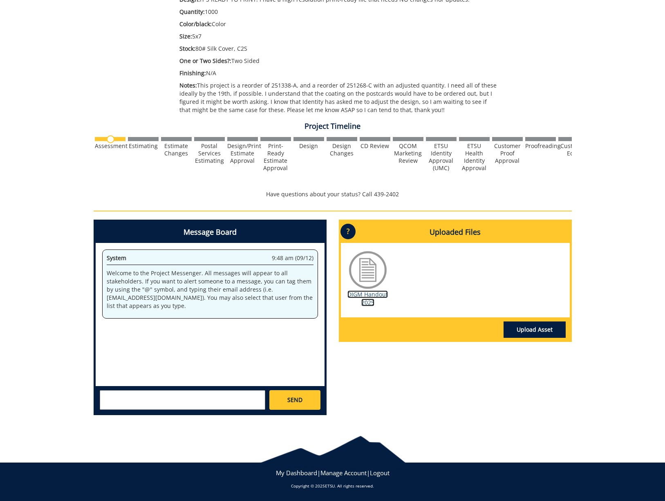
click at [373, 292] on link "DIGM Handout 2025" at bounding box center [368, 298] width 40 height 16
click at [371, 292] on link "DIGM Handout 2025" at bounding box center [368, 298] width 40 height 16
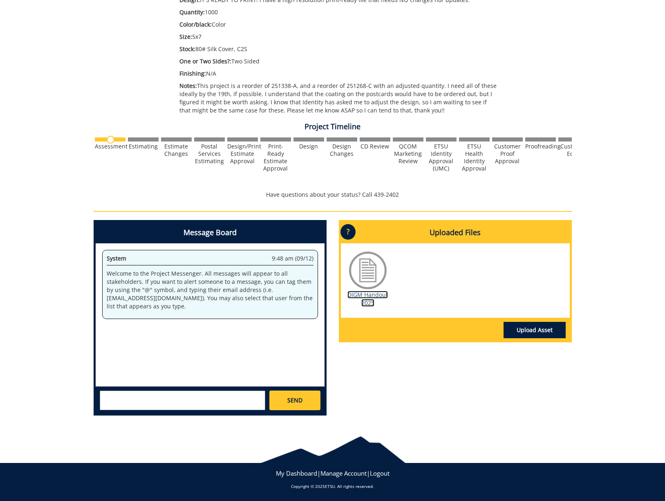
scroll to position [0, 0]
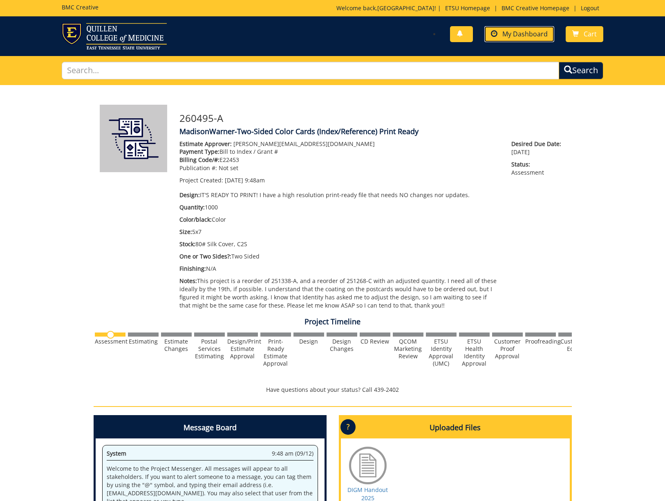
click at [521, 31] on span "My Dashboard" at bounding box center [525, 33] width 45 height 9
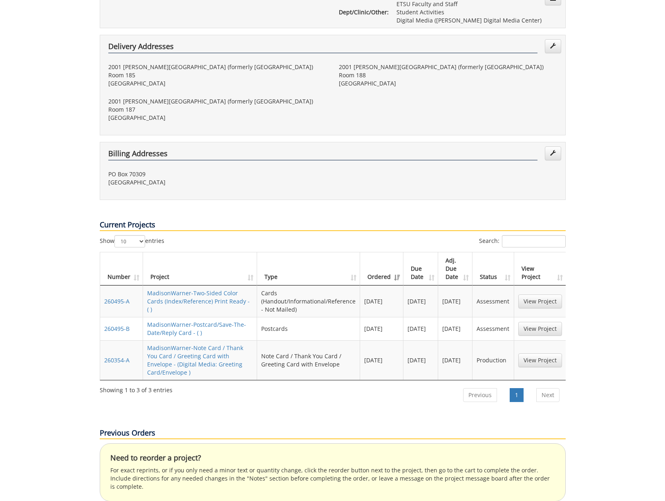
scroll to position [206, 0]
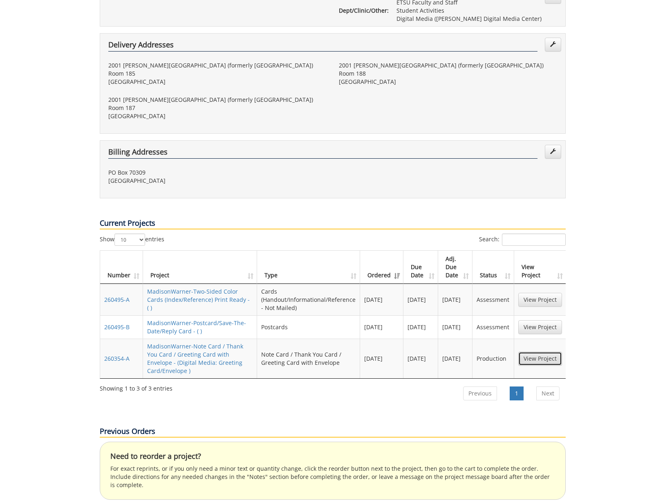
click at [544, 352] on link "View Project" at bounding box center [541, 359] width 44 height 14
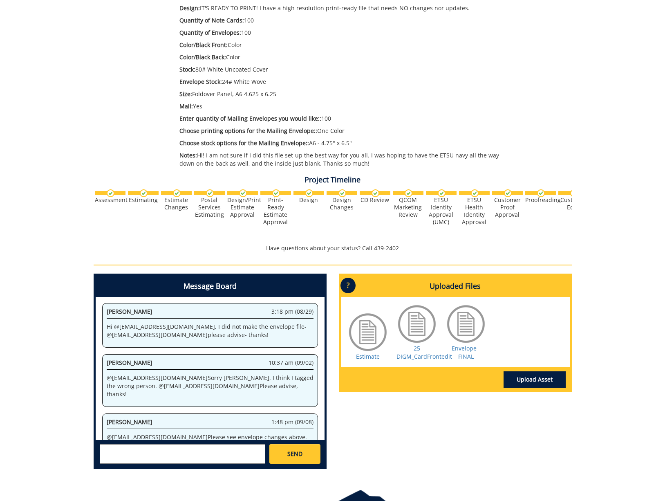
scroll to position [249, 0]
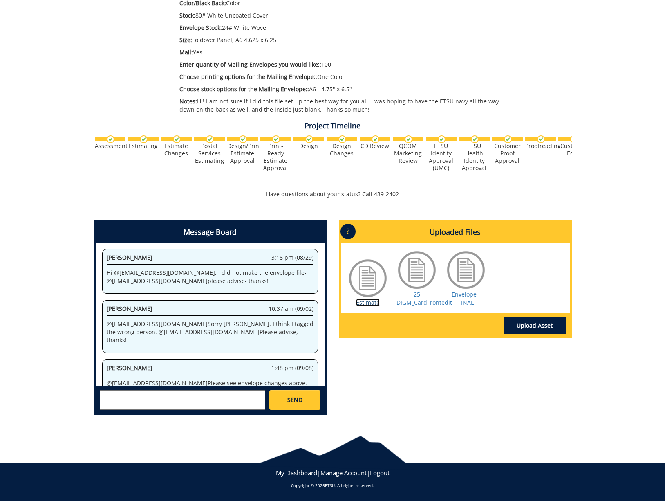
click at [371, 301] on link "Estimate" at bounding box center [368, 303] width 24 height 8
click at [423, 296] on div "25 DIGM_CardFrontedit" at bounding box center [417, 277] width 41 height 57
click at [420, 296] on link "25 DIGM_CardFrontedit" at bounding box center [425, 298] width 56 height 16
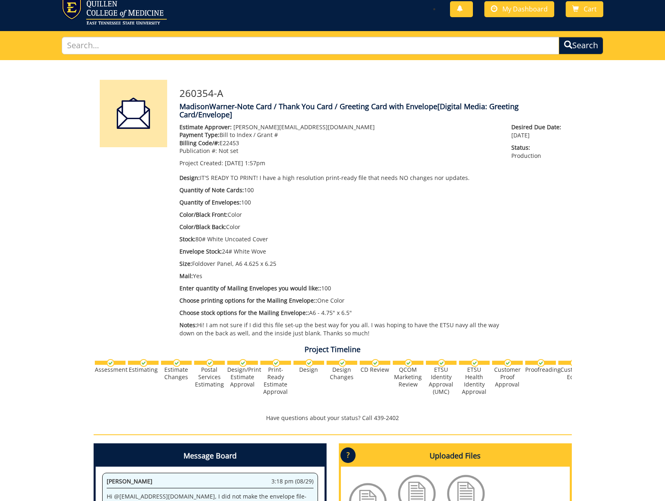
scroll to position [0, 0]
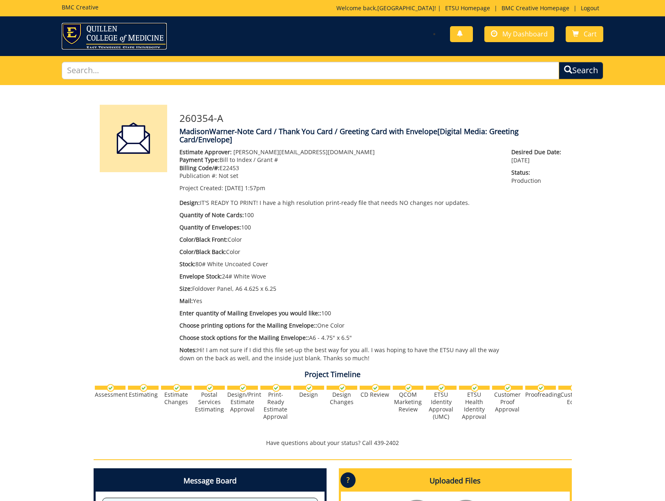
drag, startPoint x: 104, startPoint y: 38, endPoint x: 164, endPoint y: 35, distance: 59.4
click at [104, 38] on img at bounding box center [114, 36] width 105 height 27
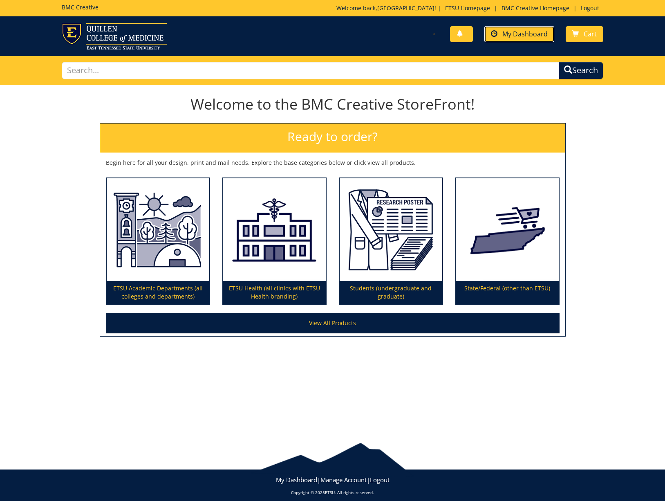
click at [542, 38] on link "My Dashboard" at bounding box center [520, 34] width 70 height 16
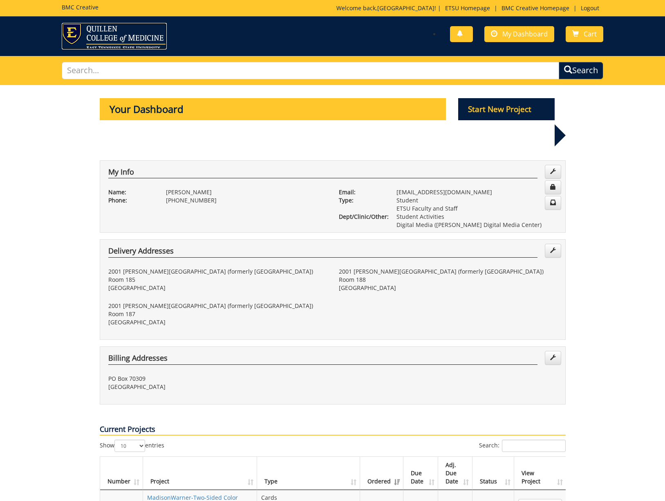
drag, startPoint x: 76, startPoint y: 32, endPoint x: 126, endPoint y: 44, distance: 51.3
click at [76, 32] on img at bounding box center [114, 36] width 105 height 27
